Goal: Task Accomplishment & Management: Manage account settings

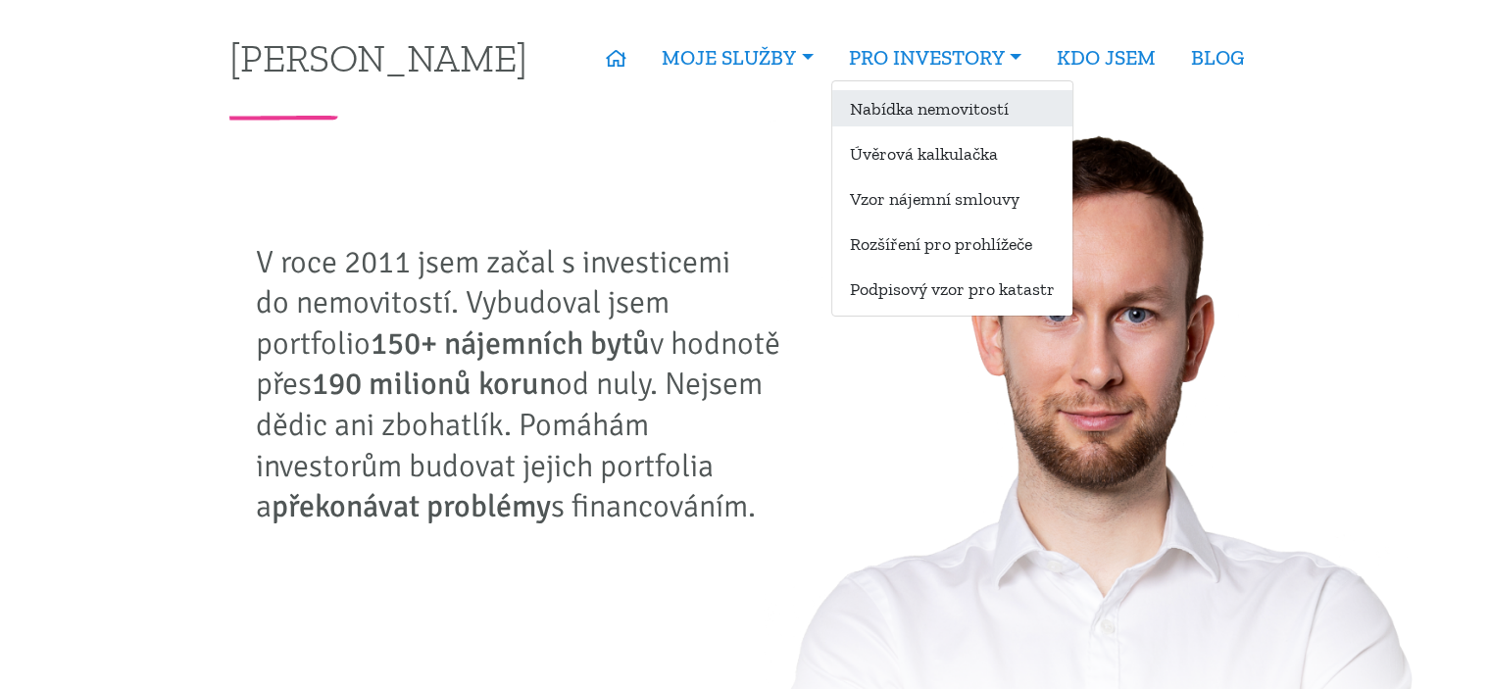
click at [951, 110] on link "Nabídka nemovitostí" at bounding box center [952, 108] width 240 height 36
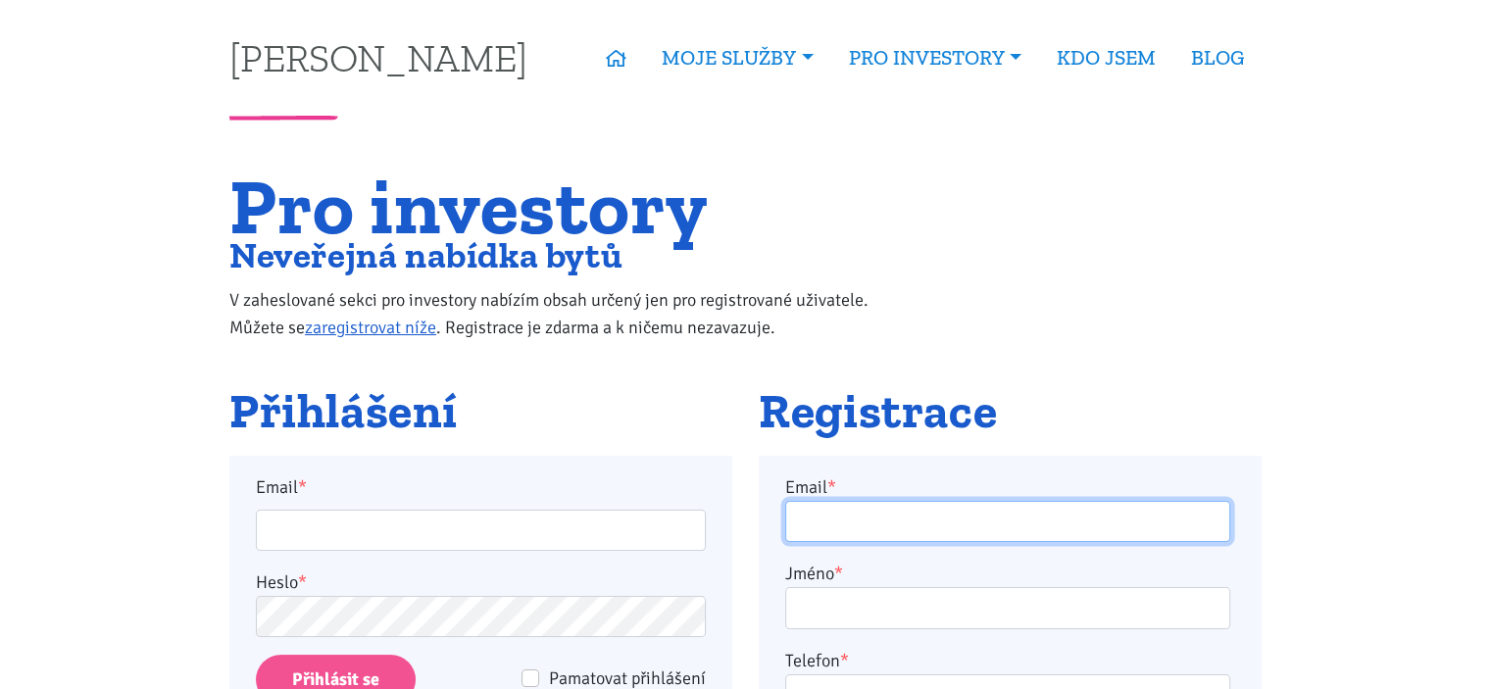
type input "martina.kristalova@gmail.com"
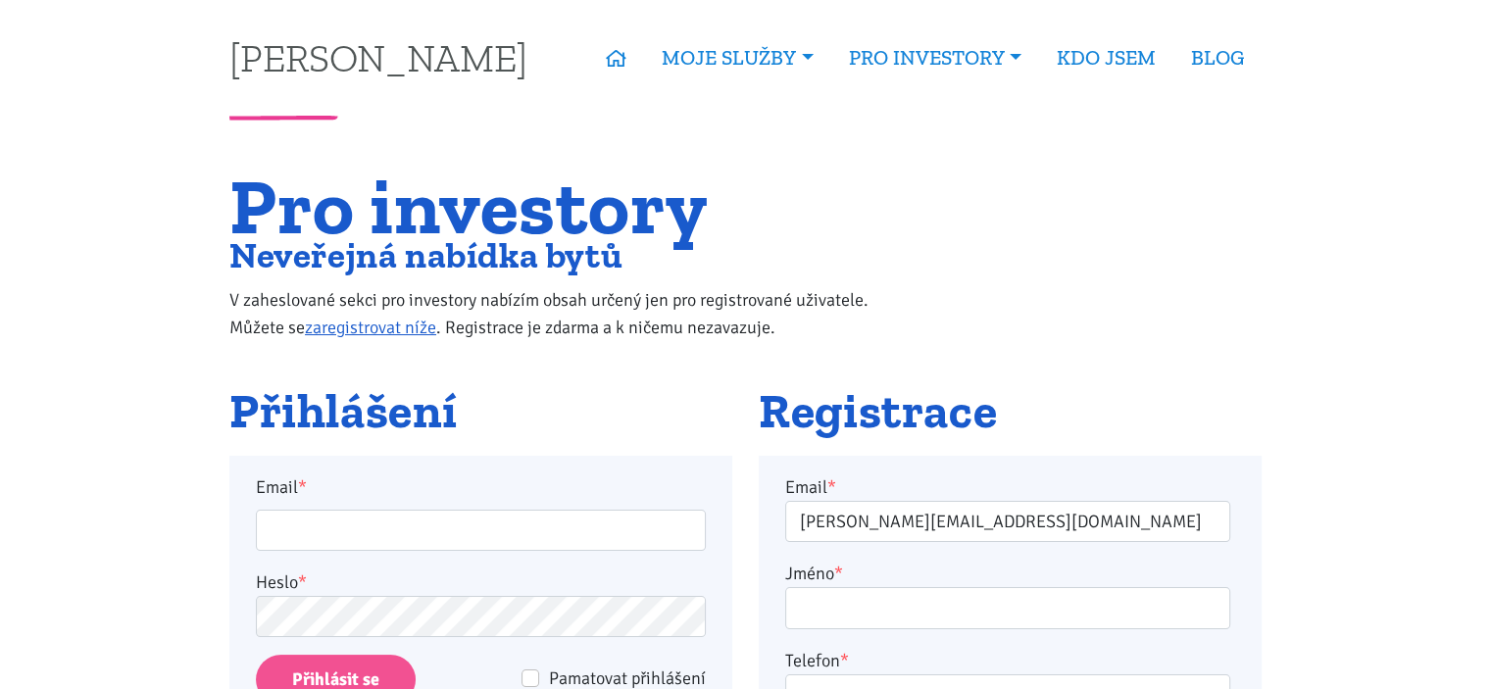
type input "martina.kristalova@gmail.com"
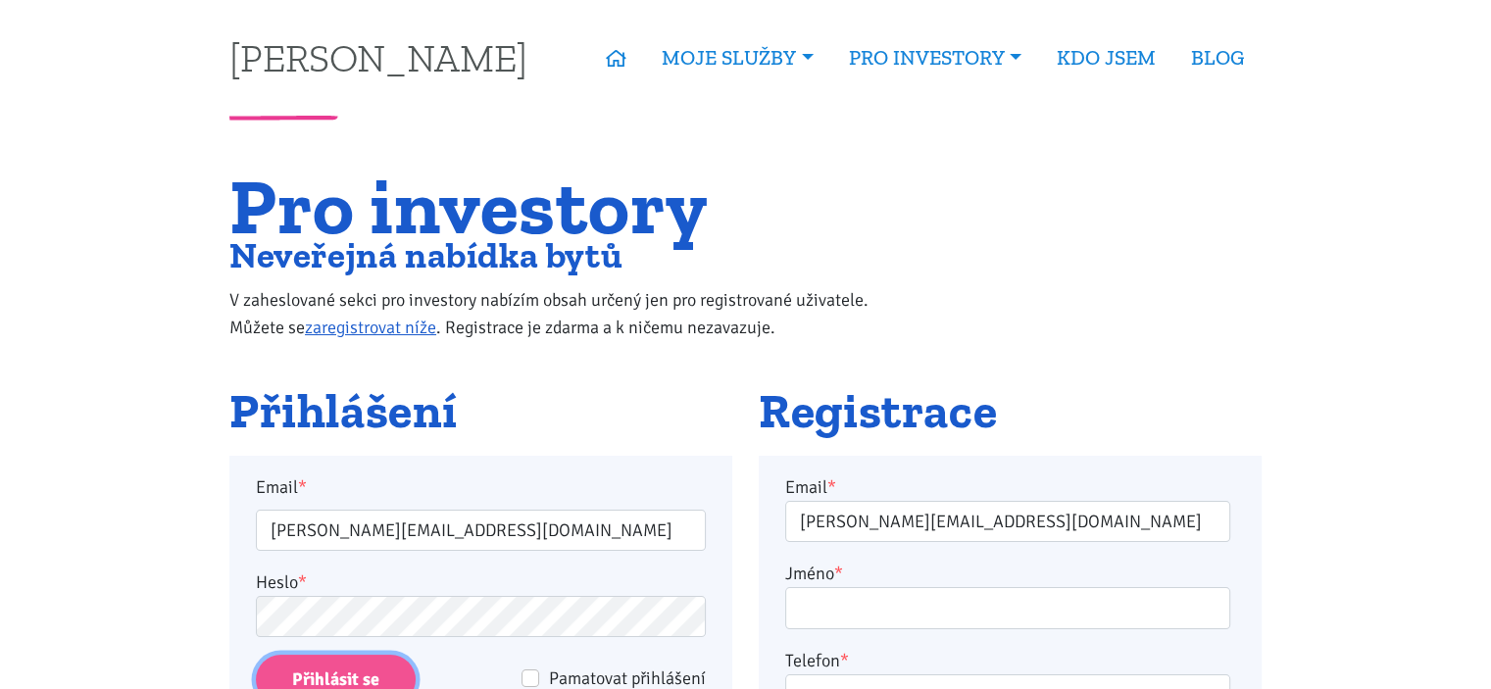
click at [352, 665] on input "Přihlásit se" at bounding box center [336, 680] width 160 height 50
